Goal: Information Seeking & Learning: Understand process/instructions

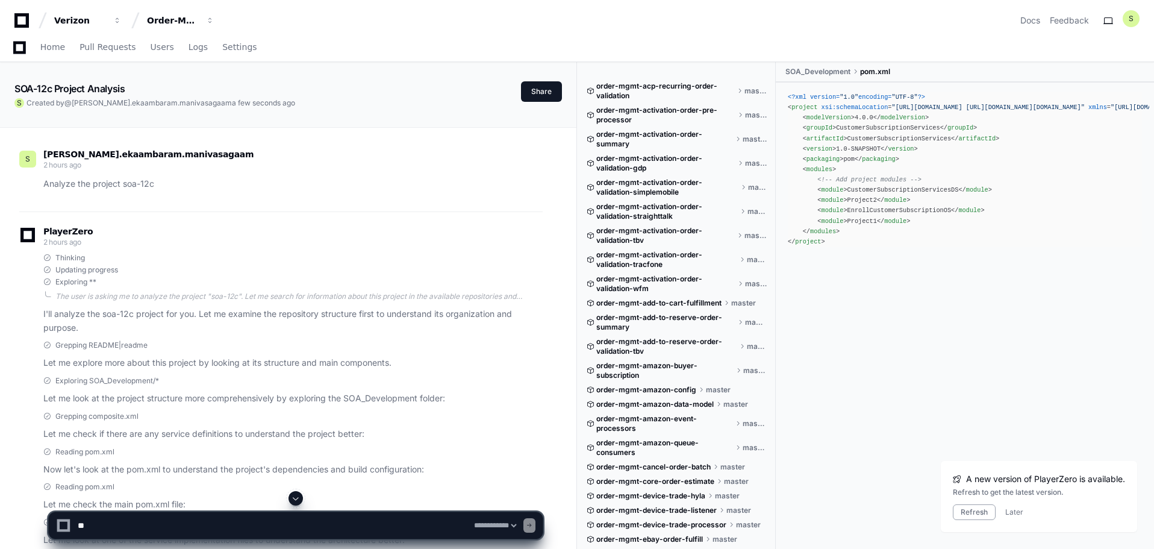
select select "*********"
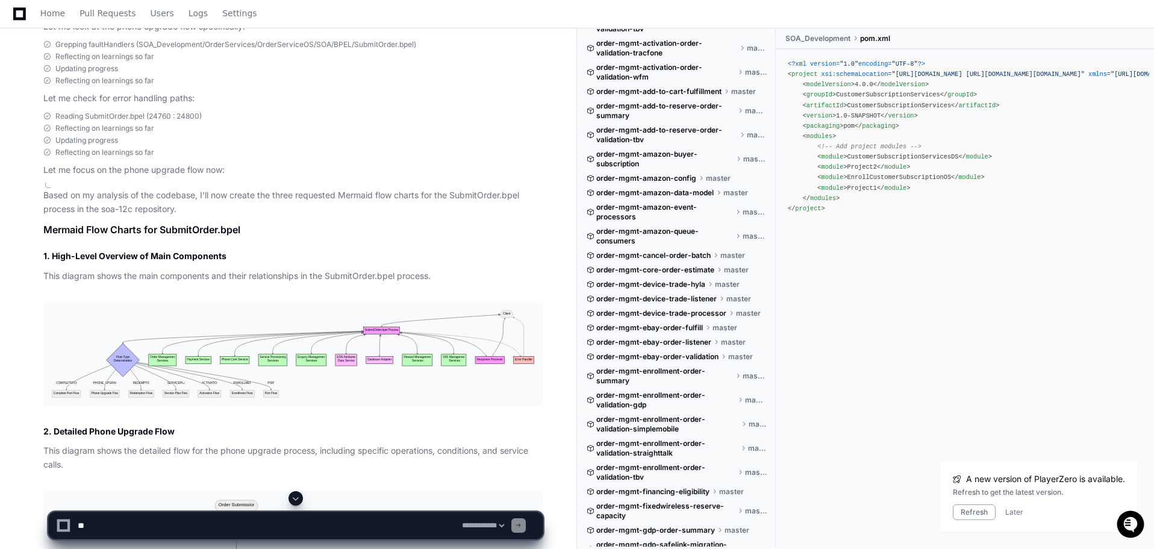
scroll to position [19678, 0]
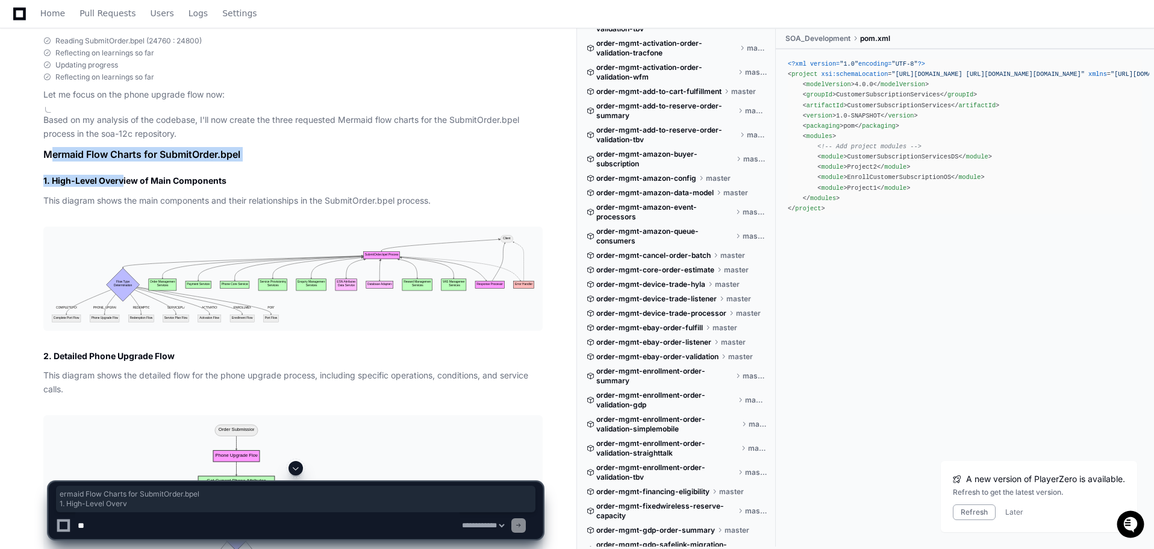
drag, startPoint x: 50, startPoint y: 202, endPoint x: 123, endPoint y: 232, distance: 78.6
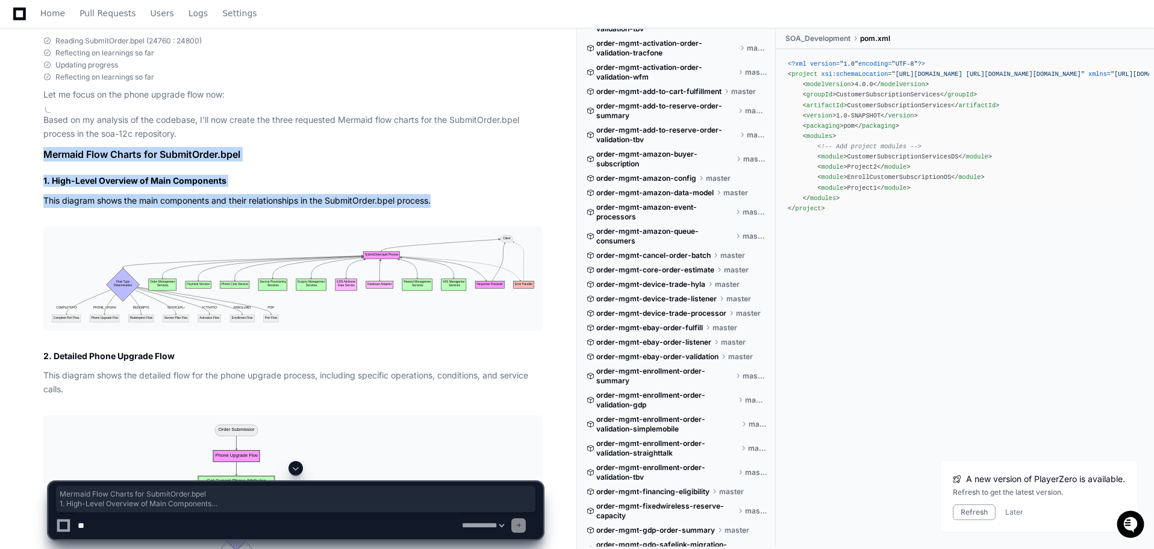
drag, startPoint x: 45, startPoint y: 204, endPoint x: 108, endPoint y: 275, distance: 95.6
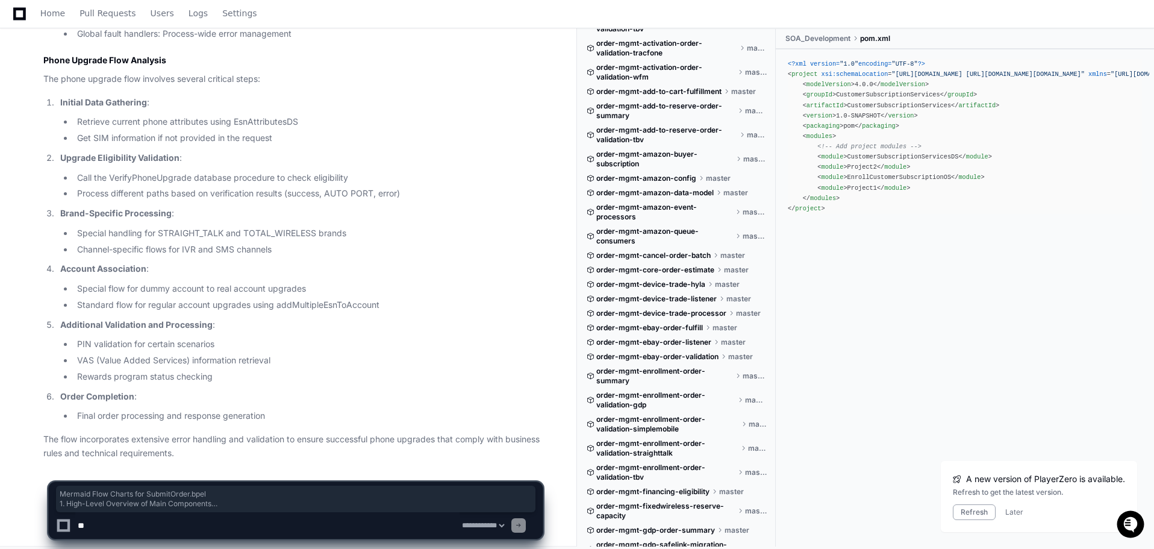
scroll to position [21606, 0]
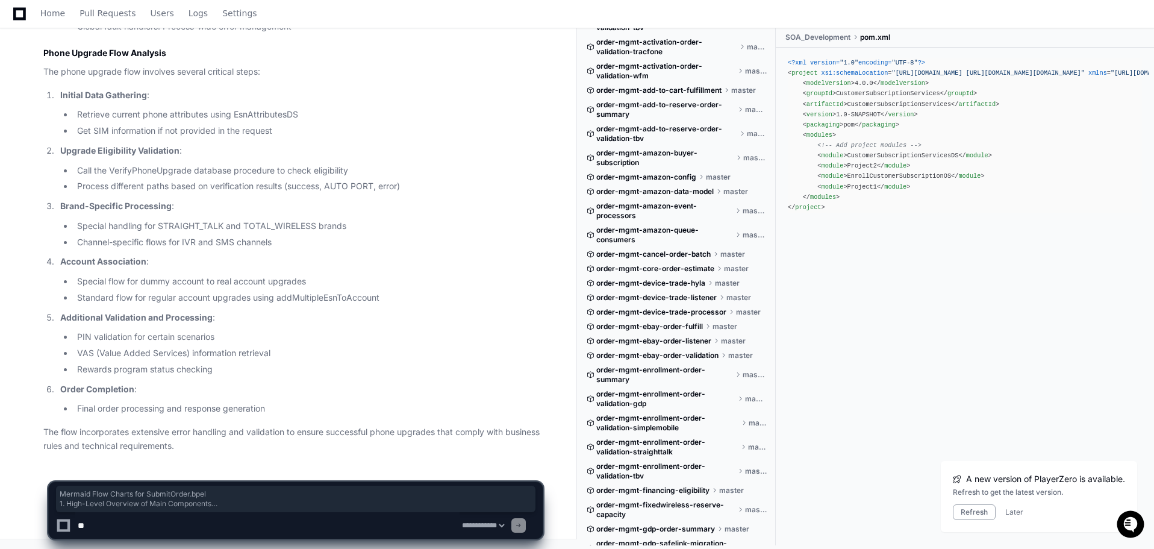
click at [217, 445] on p "The flow incorporates extensive error handling and validation to ensure success…" at bounding box center [292, 439] width 499 height 28
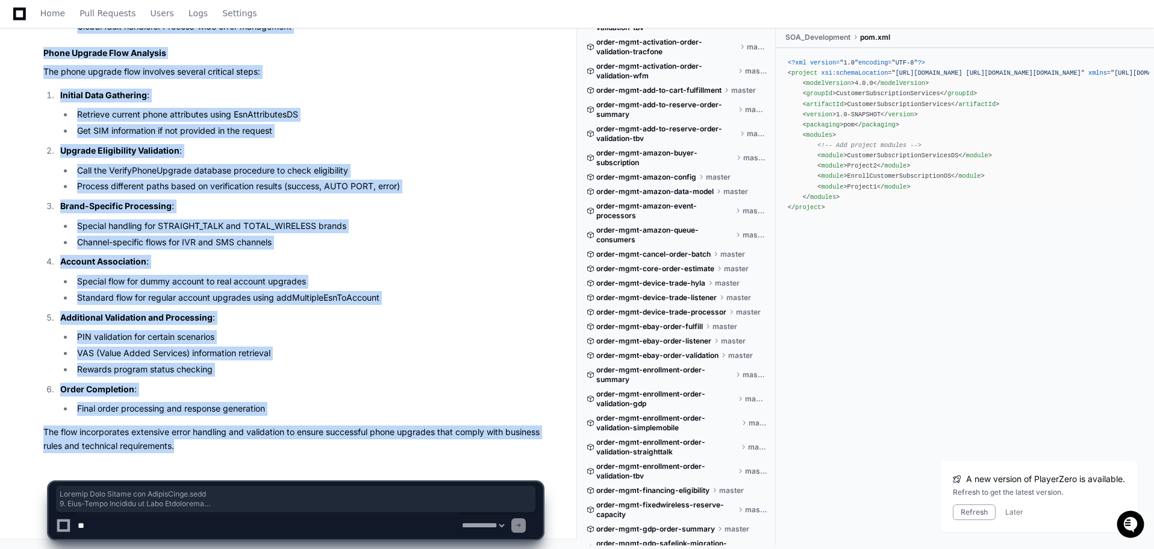
copy article "Mermaid Flow Charts for SubmitOrder.bpel 1. High-Level Overview of Main Compone…"
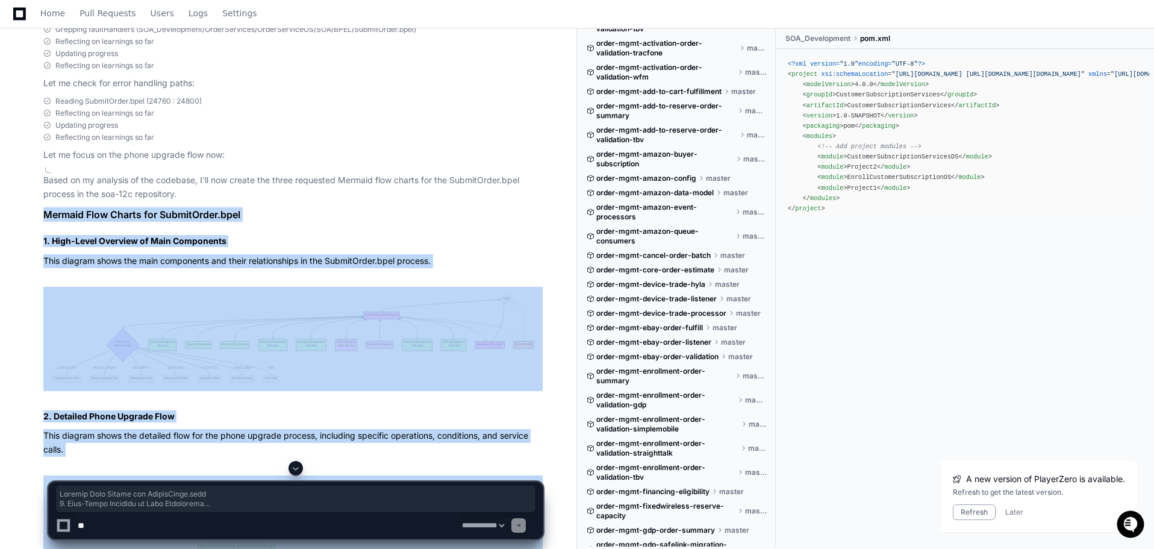
scroll to position [19799, 0]
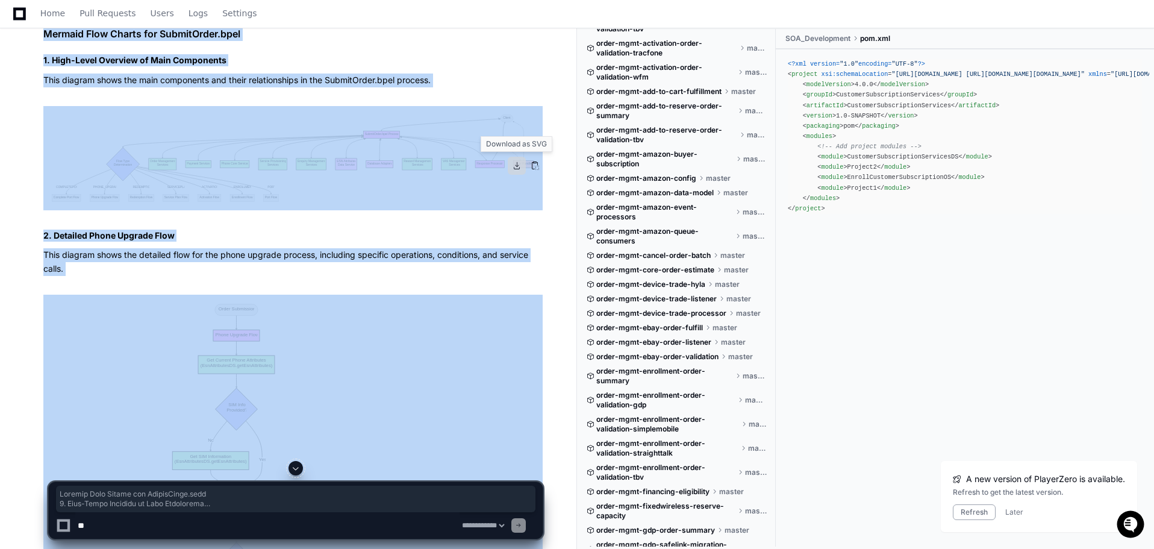
click at [516, 169] on button at bounding box center [517, 166] width 18 height 18
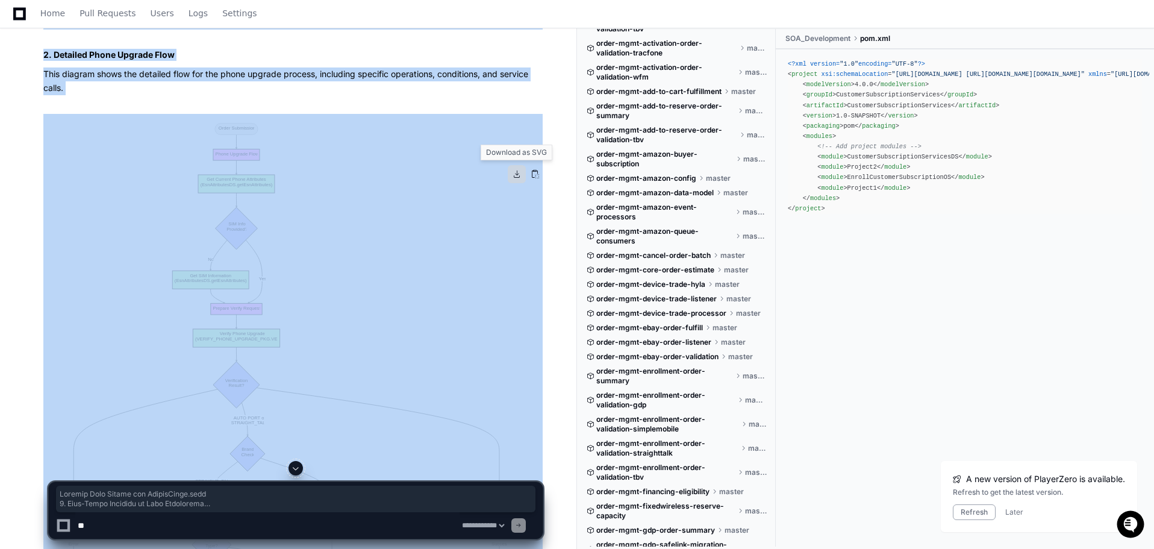
click at [513, 177] on button at bounding box center [517, 174] width 18 height 18
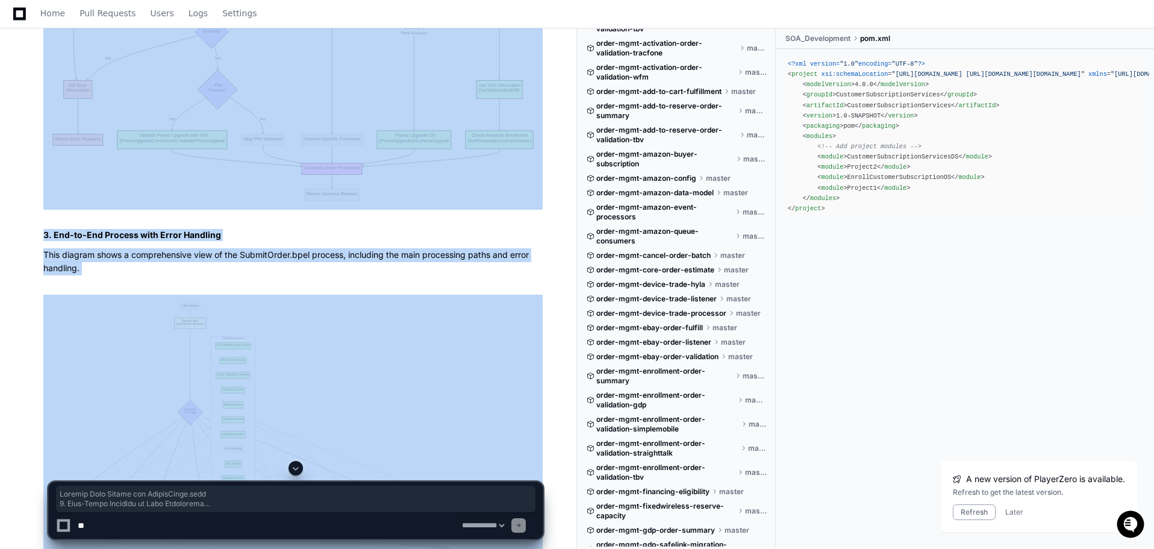
scroll to position [20762, 0]
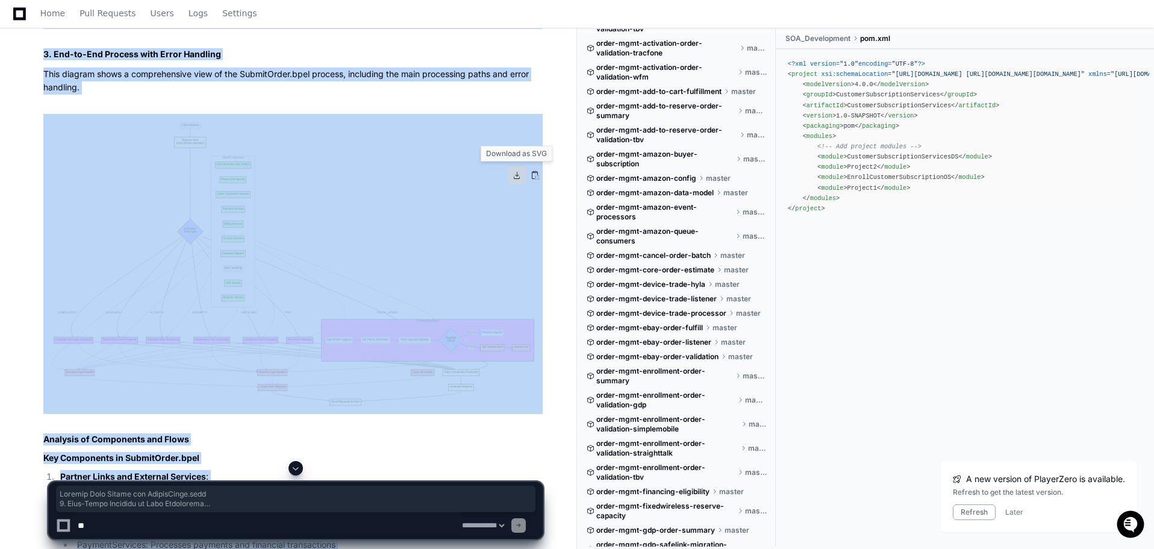
click at [514, 172] on button at bounding box center [517, 175] width 18 height 18
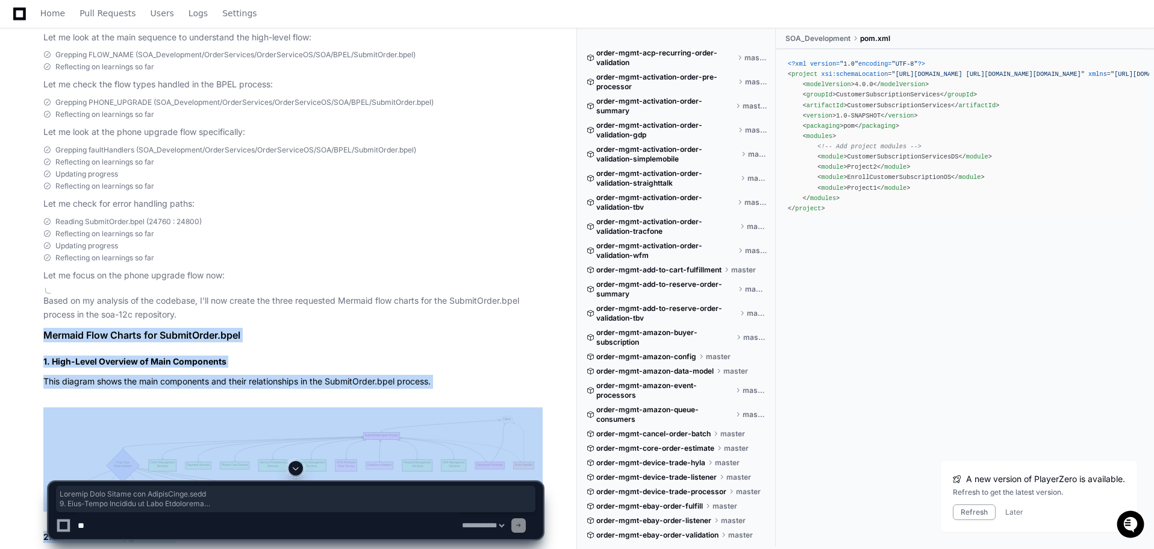
scroll to position [19738, 0]
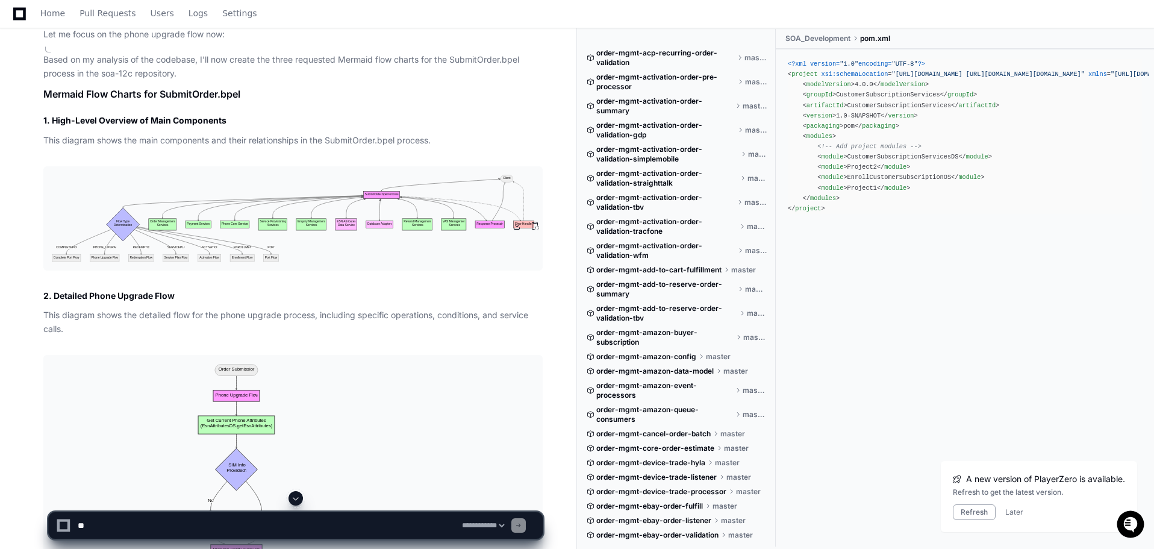
click at [307, 261] on img at bounding box center [292, 218] width 499 height 104
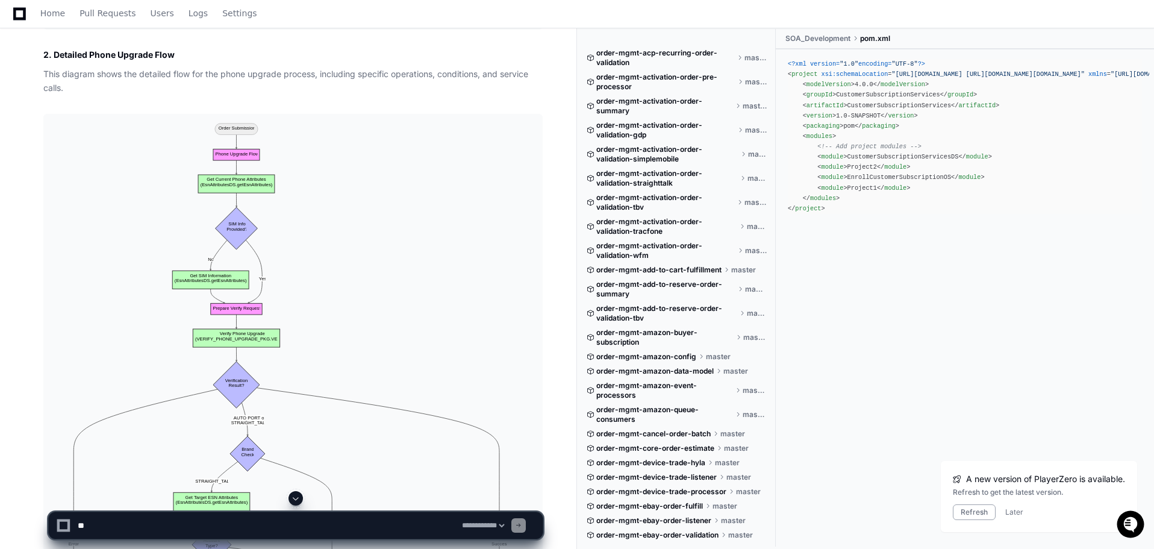
click at [355, 286] on img at bounding box center [292, 463] width 499 height 698
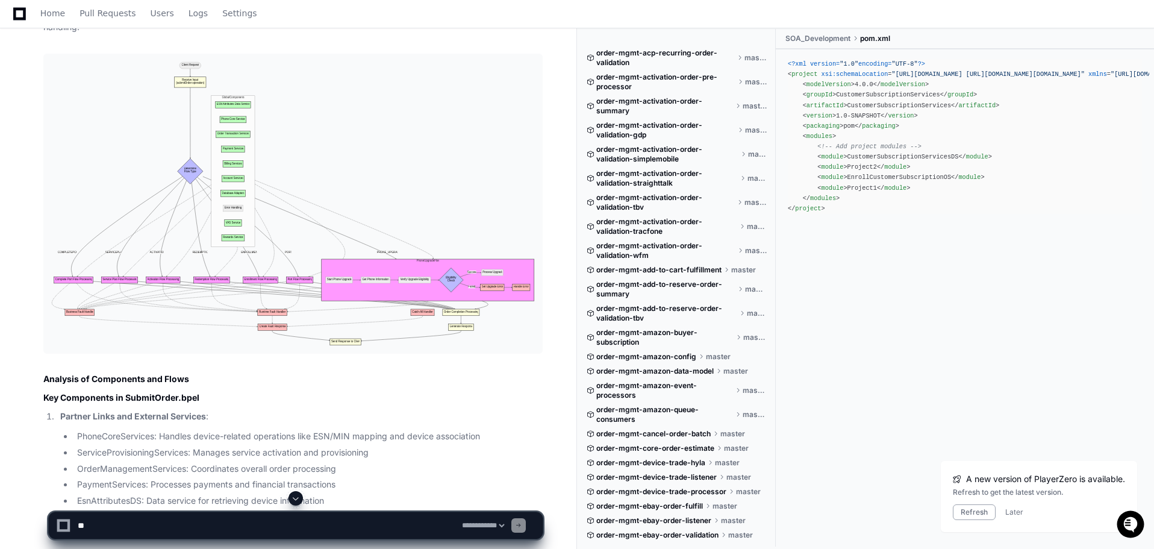
scroll to position [21003, 0]
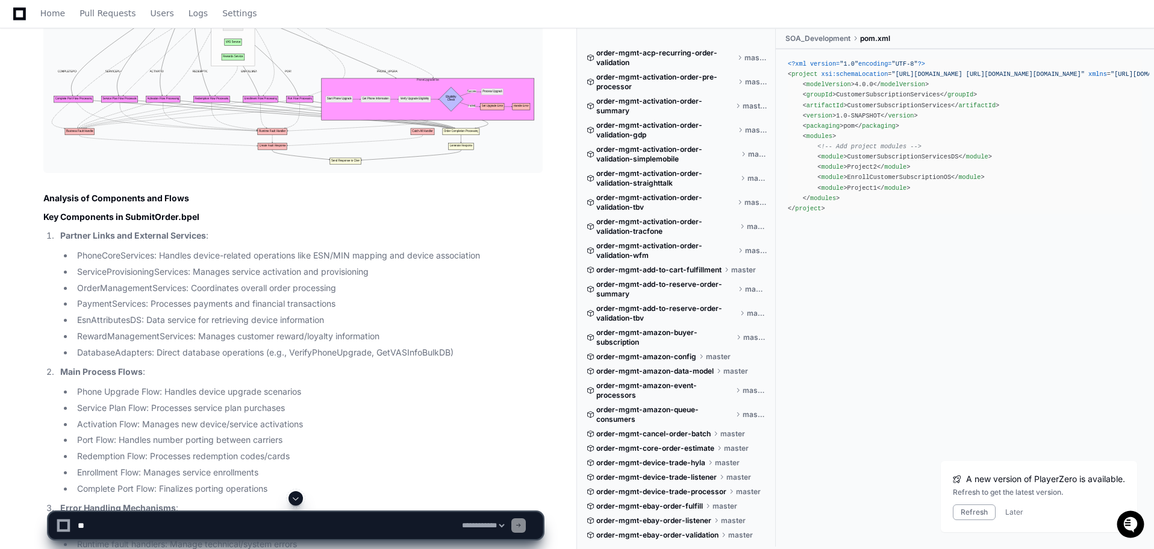
click at [353, 95] on img at bounding box center [292, 23] width 499 height 300
